Goal: Navigation & Orientation: Understand site structure

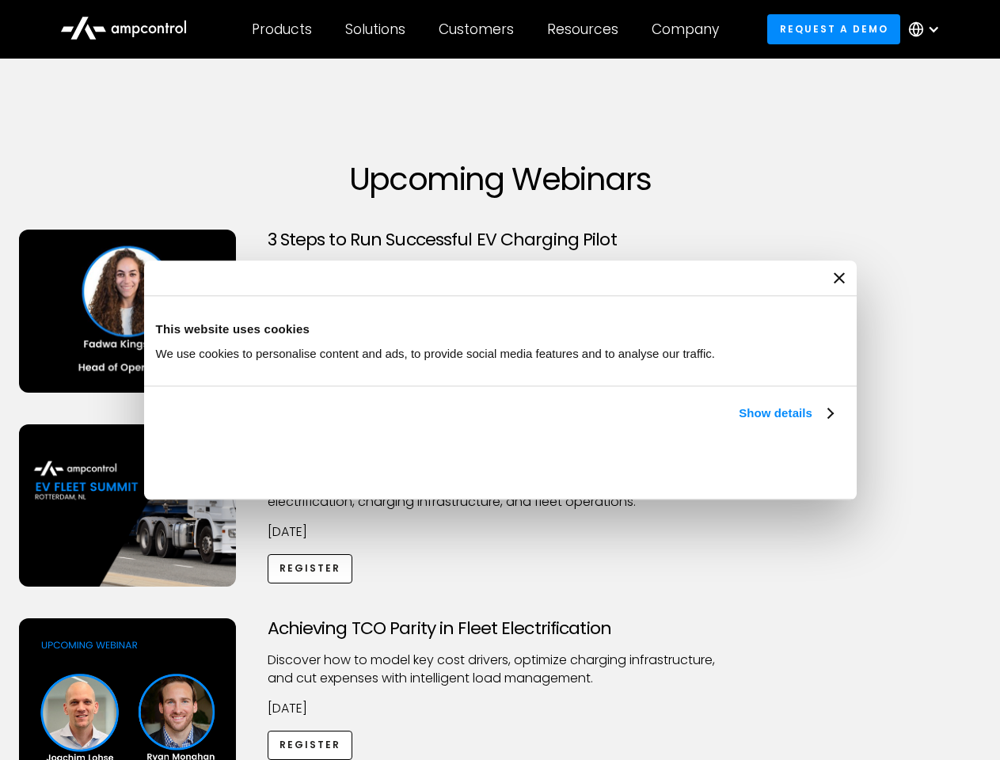
click at [739, 423] on link "Show details" at bounding box center [785, 413] width 93 height 19
click at [0, 0] on div "Necessary cookies help make a website usable by enabling basic functions like p…" at bounding box center [0, 0] width 0 height 0
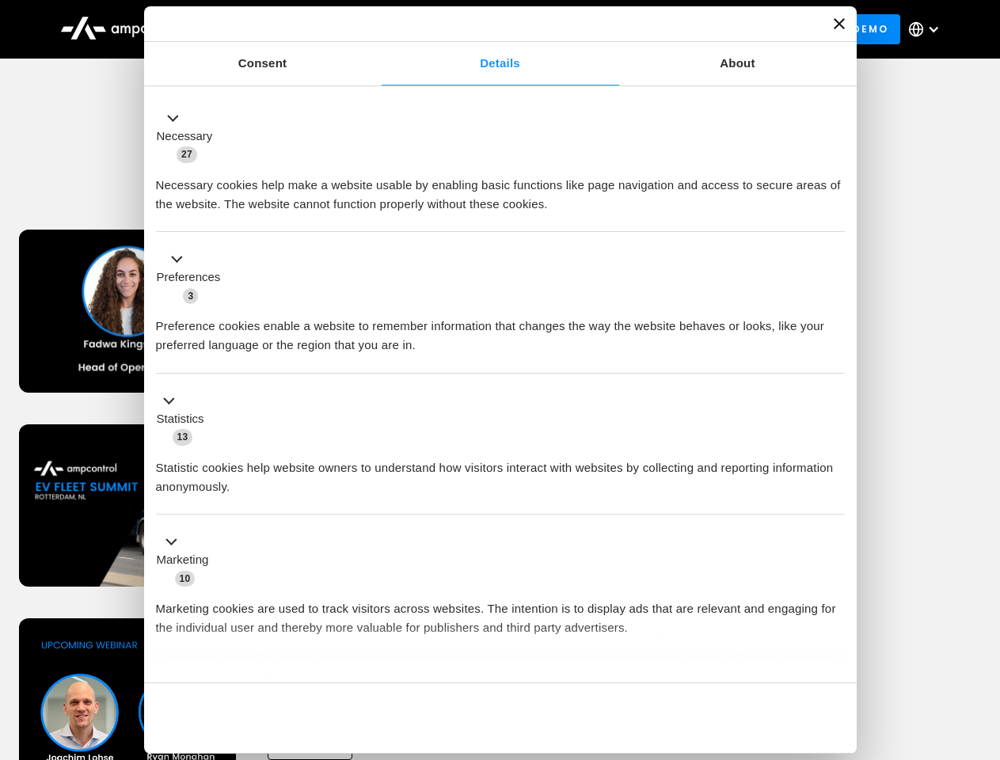
click at [982, 638] on div "Achieving TCO Parity in Fleet Electrification Discover how to model key cost dr…" at bounding box center [500, 742] width 994 height 249
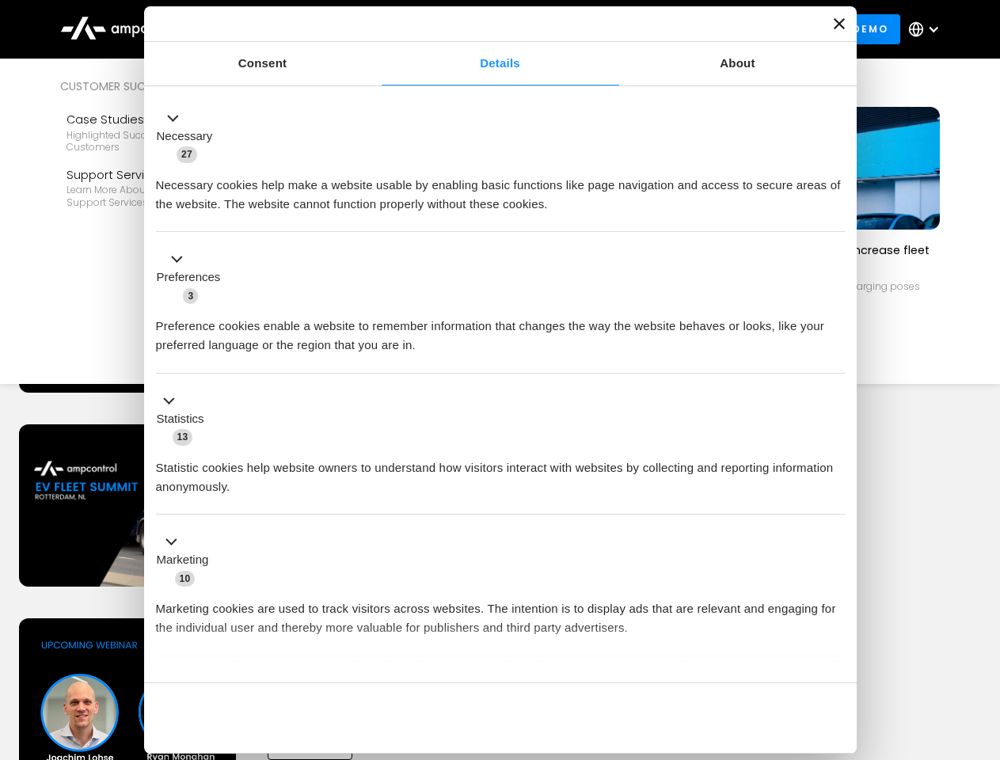
click at [487, 29] on div "Customers" at bounding box center [476, 29] width 75 height 17
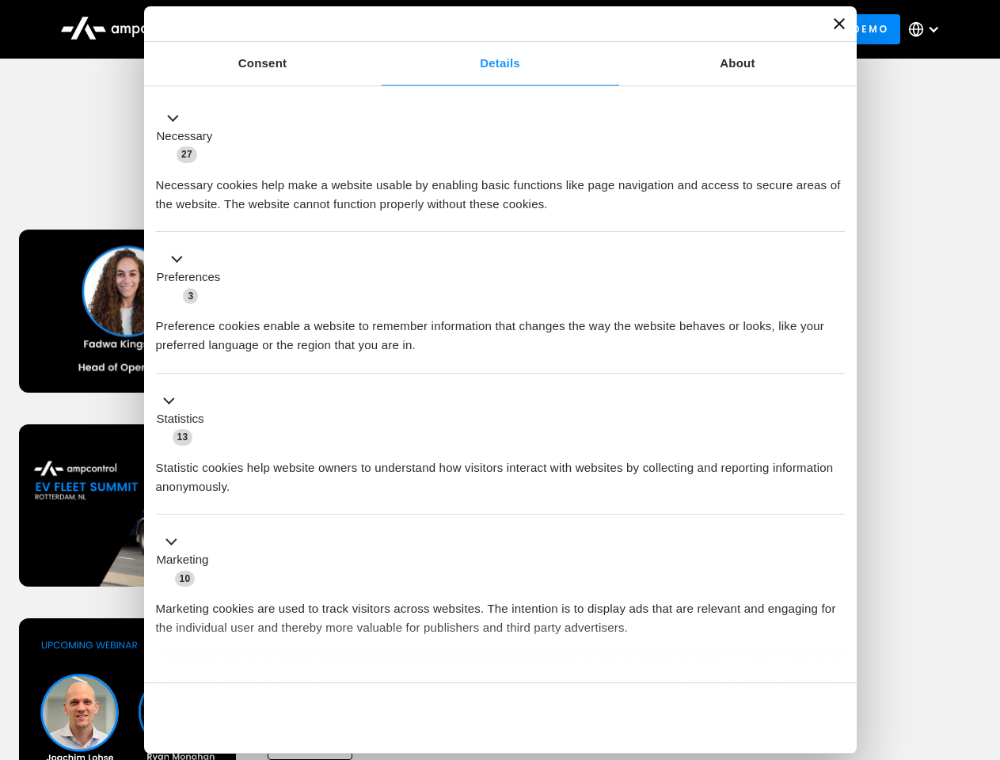
click at [281, 29] on div "Products" at bounding box center [282, 29] width 60 height 17
click at [376, 29] on div "Solutions" at bounding box center [375, 29] width 60 height 17
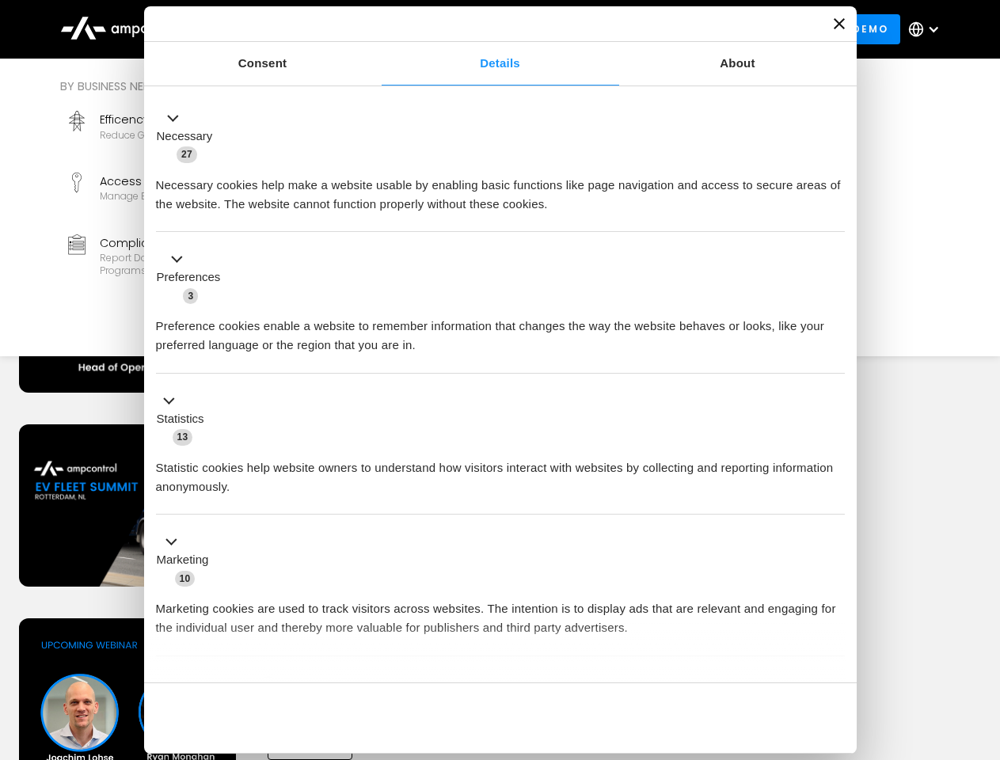
click at [479, 29] on div "Customers" at bounding box center [476, 29] width 75 height 17
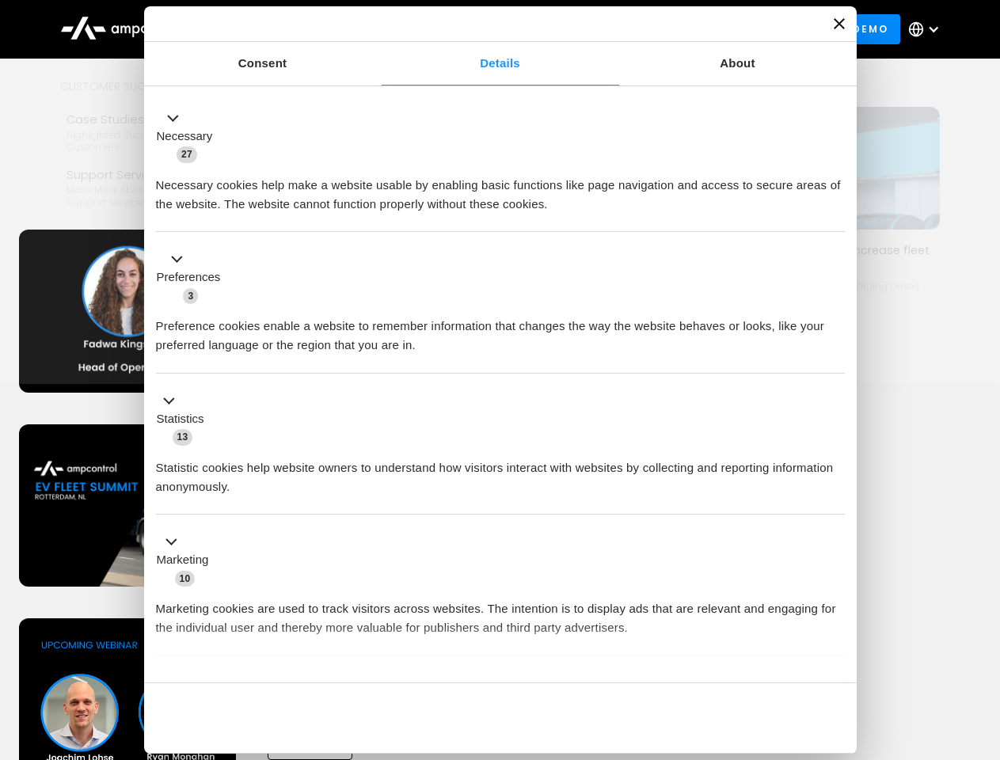
click at [586, 29] on div "Resources" at bounding box center [582, 29] width 71 height 17
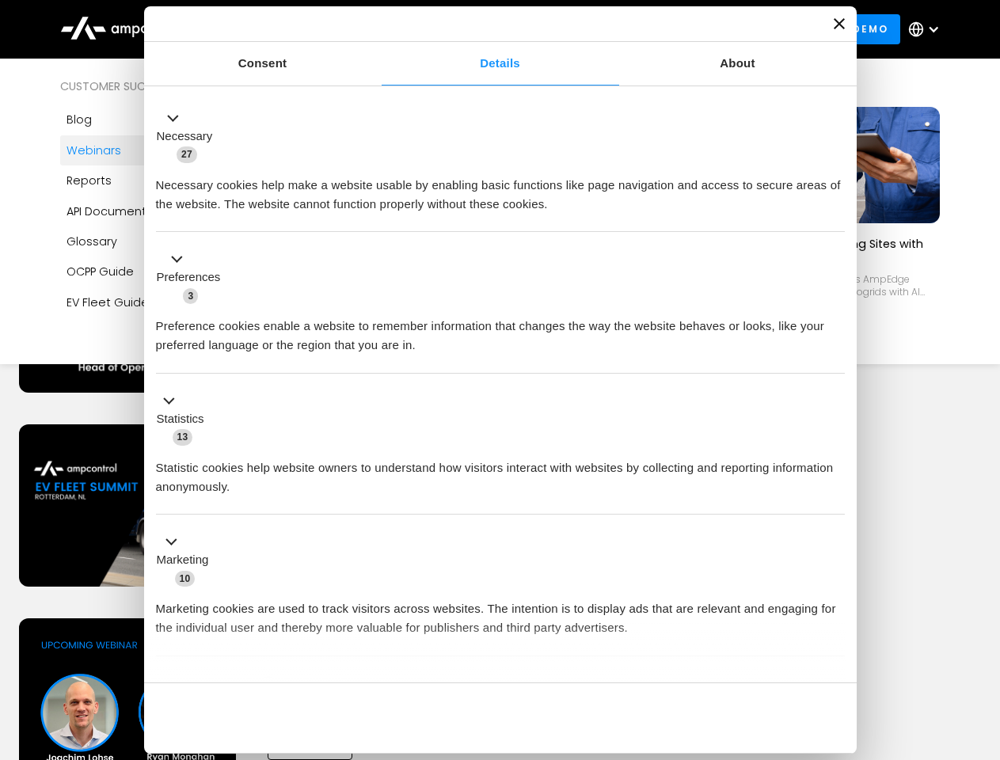
click at [690, 29] on div "Company" at bounding box center [684, 29] width 67 height 17
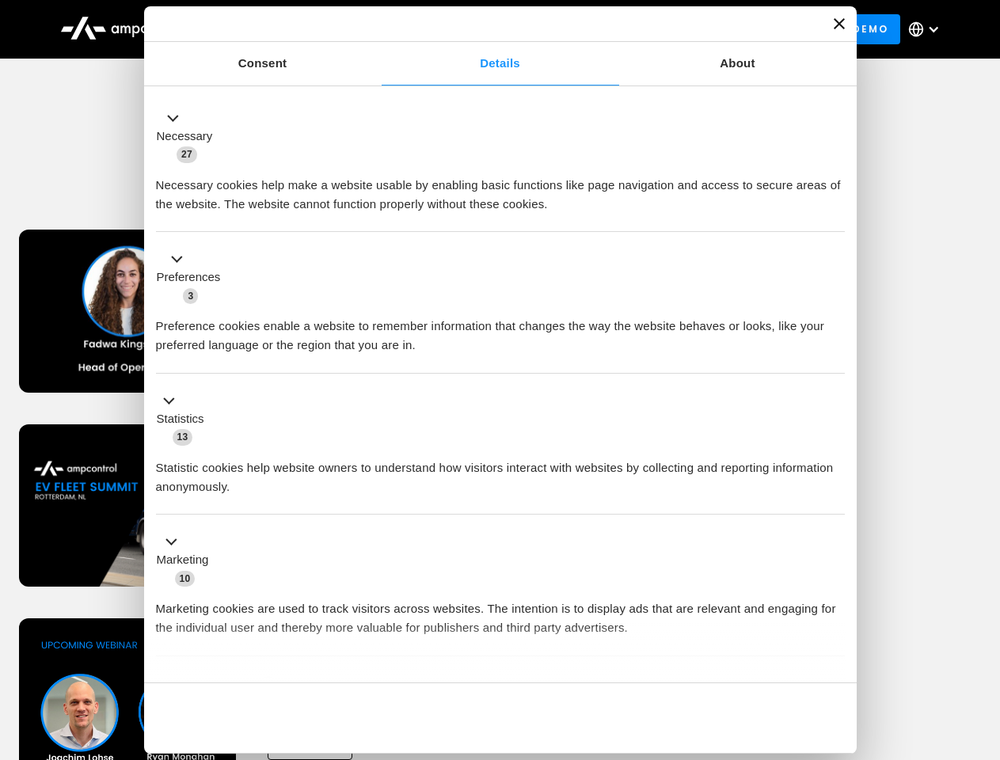
click at [928, 29] on div at bounding box center [933, 29] width 13 height 13
